Goal: Transaction & Acquisition: Purchase product/service

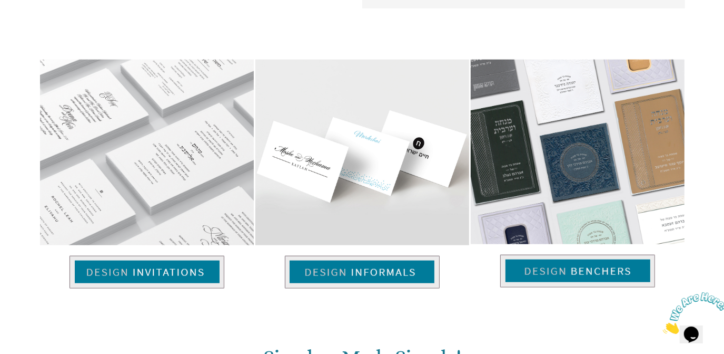
scroll to position [665, 0]
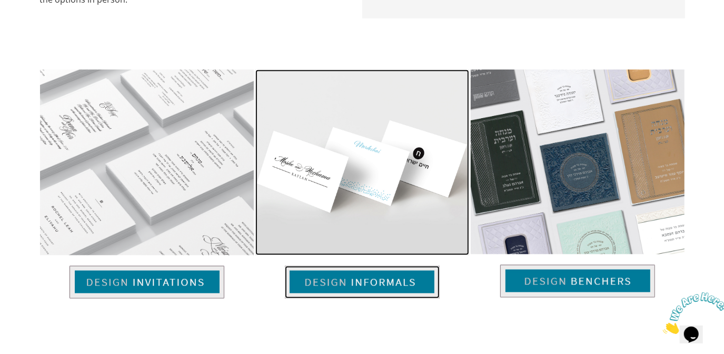
click at [398, 284] on img at bounding box center [362, 282] width 155 height 33
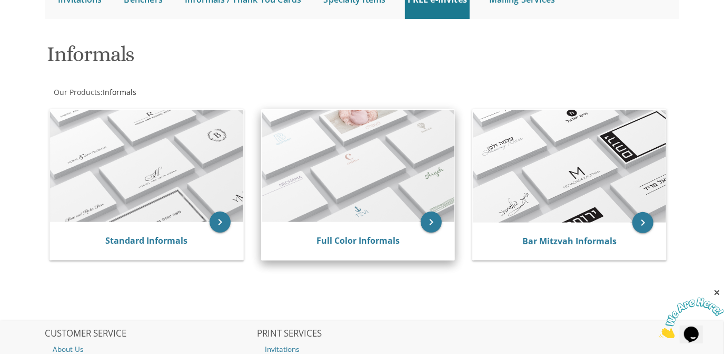
scroll to position [117, 0]
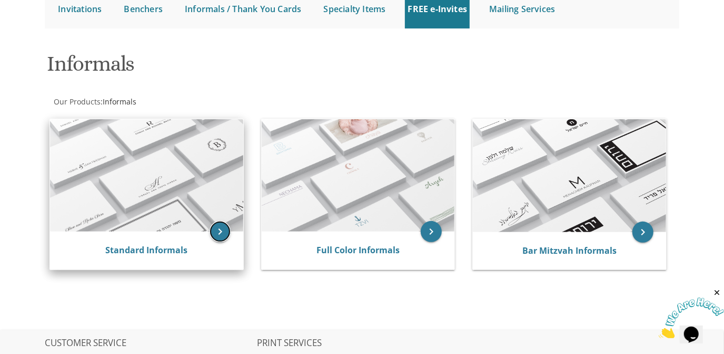
click at [224, 230] on icon "keyboard_arrow_right" at bounding box center [220, 231] width 21 height 21
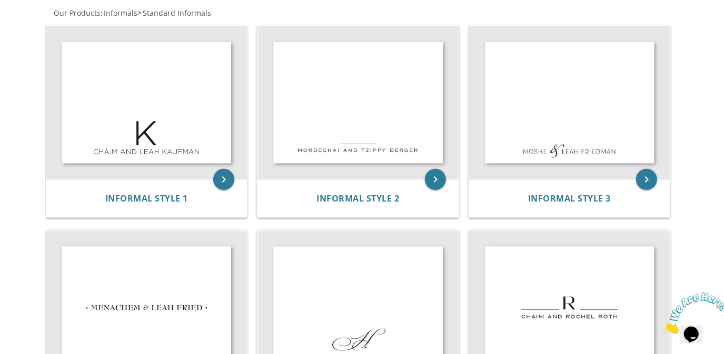
scroll to position [212, 0]
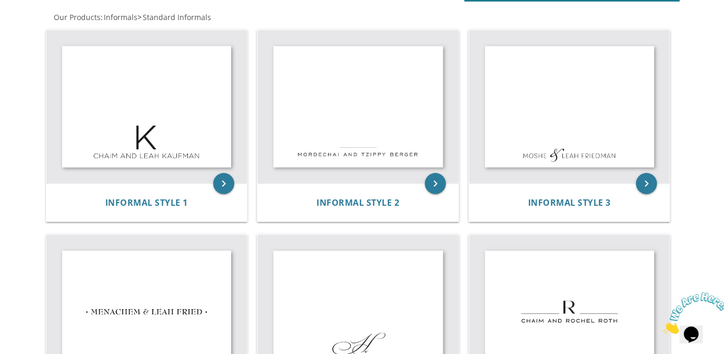
drag, startPoint x: 535, startPoint y: 130, endPoint x: 563, endPoint y: 11, distance: 122.3
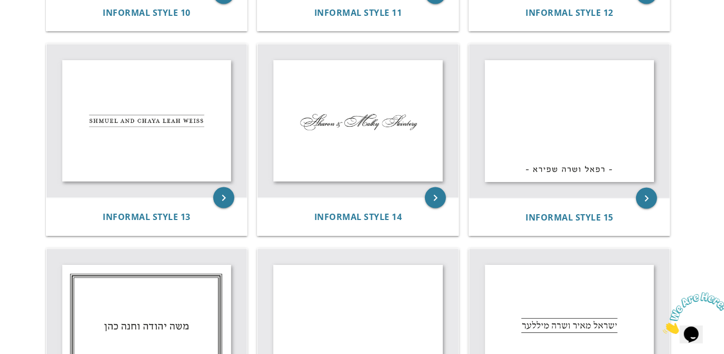
scroll to position [1141, 0]
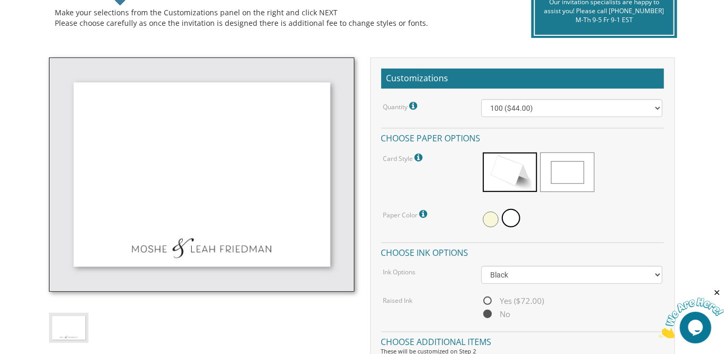
scroll to position [261, 0]
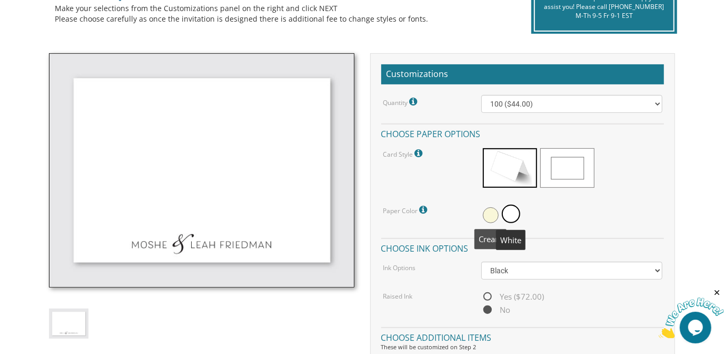
click at [482, 214] on div at bounding box center [572, 215] width 181 height 24
click at [486, 214] on span at bounding box center [491, 215] width 16 height 16
click at [508, 216] on span at bounding box center [513, 215] width 16 height 16
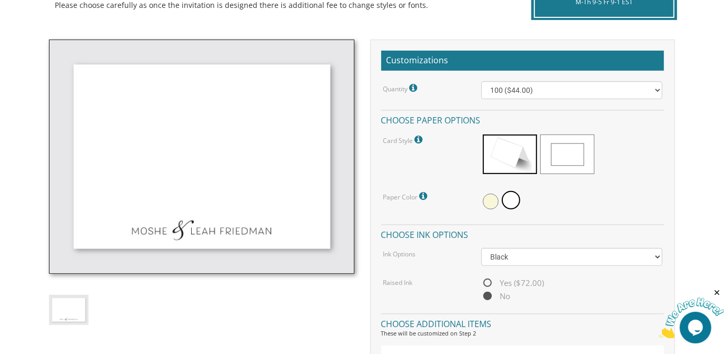
scroll to position [274, 0]
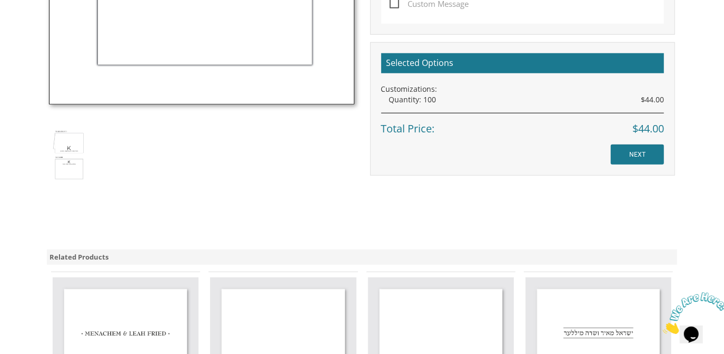
scroll to position [639, 0]
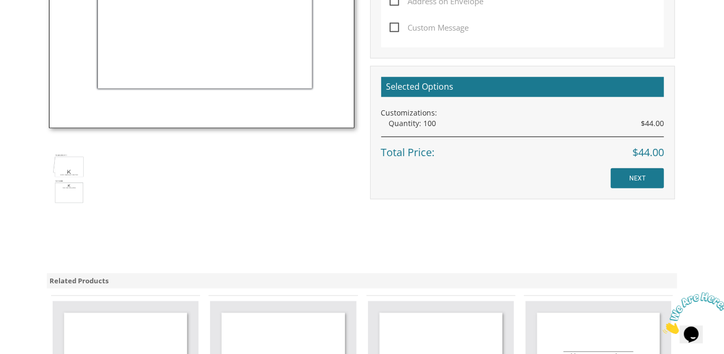
click at [74, 186] on img at bounding box center [69, 178] width 40 height 58
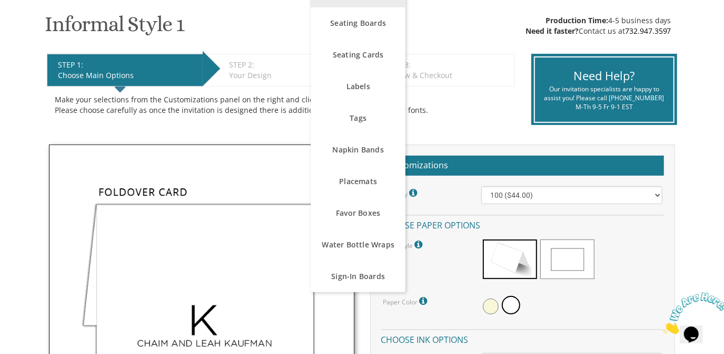
scroll to position [268, 0]
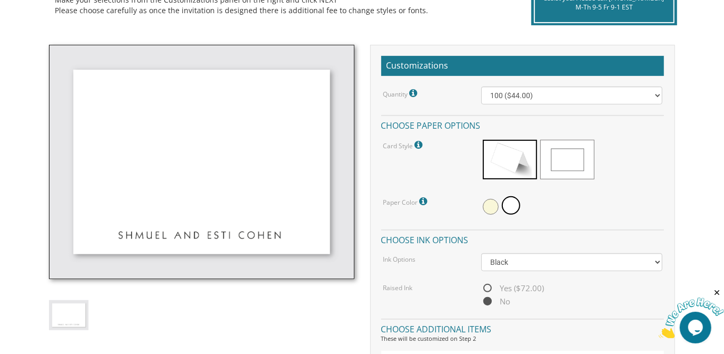
scroll to position [270, 0]
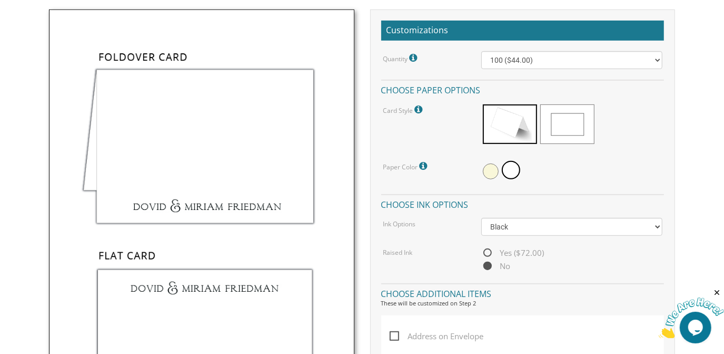
scroll to position [291, 0]
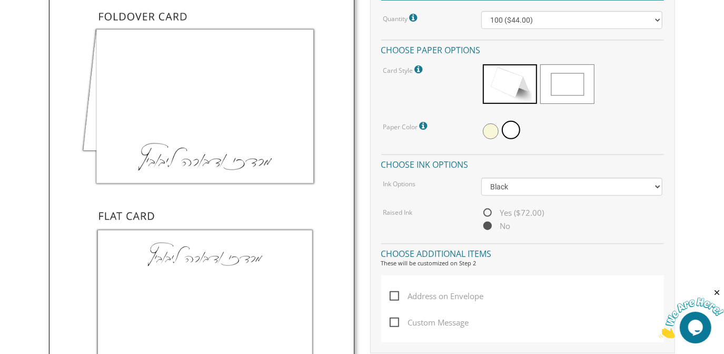
scroll to position [341, 0]
